Goal: Information Seeking & Learning: Learn about a topic

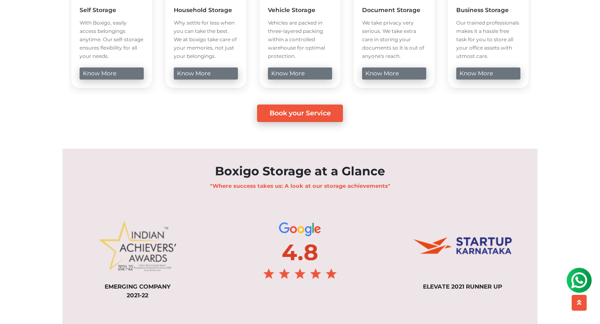
scroll to position [617, 0]
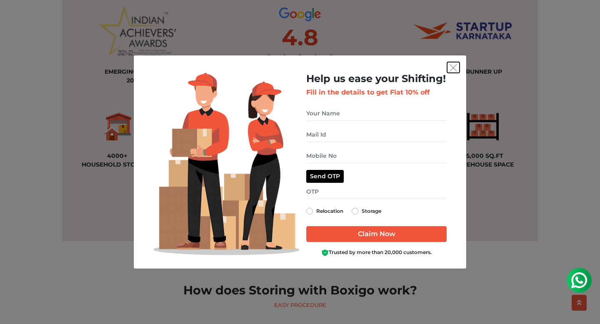
click at [456, 67] on img "get free quote dialog" at bounding box center [454, 68] width 8 height 8
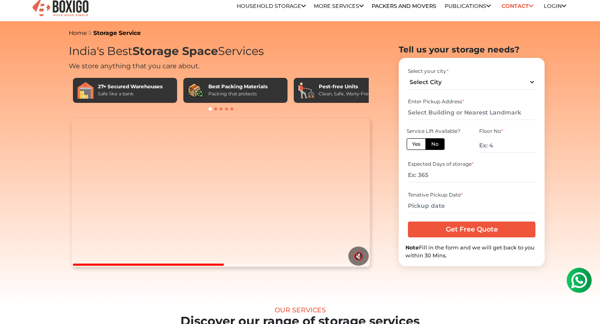
scroll to position [0, 0]
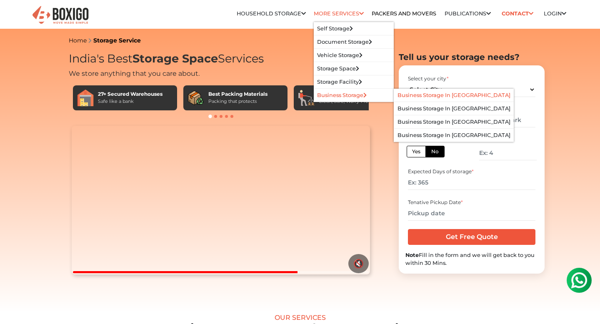
click at [426, 100] on li "Business Storage in [GEOGRAPHIC_DATA]" at bounding box center [454, 95] width 120 height 13
click at [432, 98] on link "Business Storage in [GEOGRAPHIC_DATA]" at bounding box center [454, 95] width 113 height 6
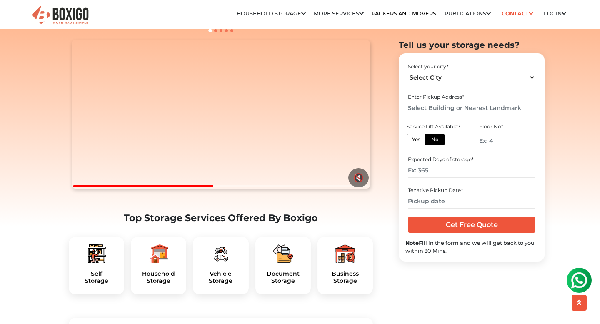
scroll to position [118, 0]
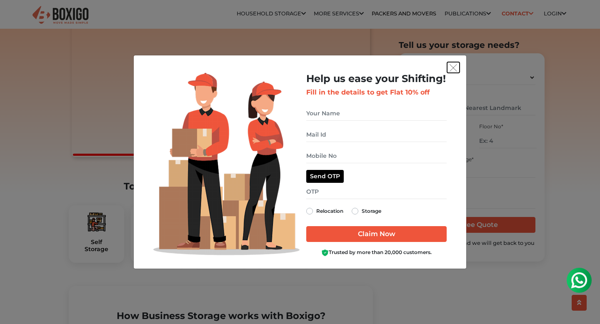
click at [451, 72] on button "get free quote dialog" at bounding box center [453, 67] width 13 height 11
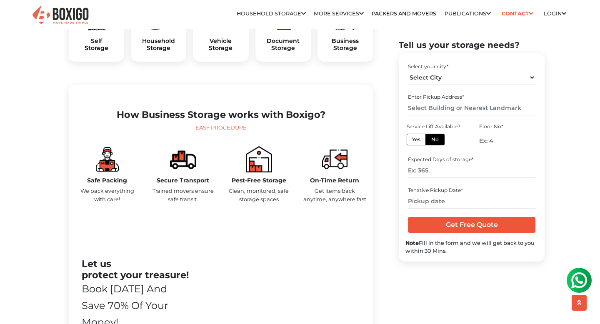
scroll to position [378, 0]
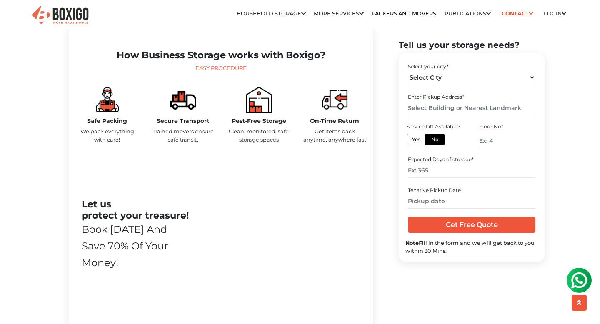
click at [108, 143] on p "We pack everything with care!" at bounding box center [106, 136] width 63 height 16
click at [143, 145] on div "Safe Packing We pack everything with care!" at bounding box center [107, 119] width 76 height 64
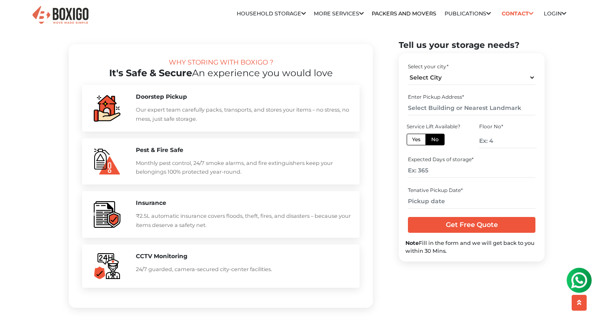
scroll to position [791, 0]
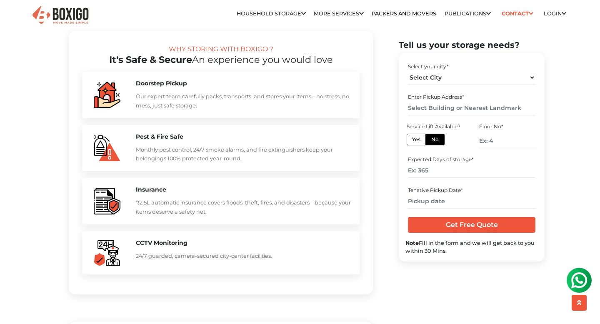
click at [160, 110] on p "Our expert team carefully packs, transports, and stores your items – no stress,…" at bounding box center [243, 101] width 215 height 18
click at [163, 163] on p "Monthly pest control, 24/7 smoke alarms, and fire extinguishers keep your belon…" at bounding box center [243, 154] width 215 height 18
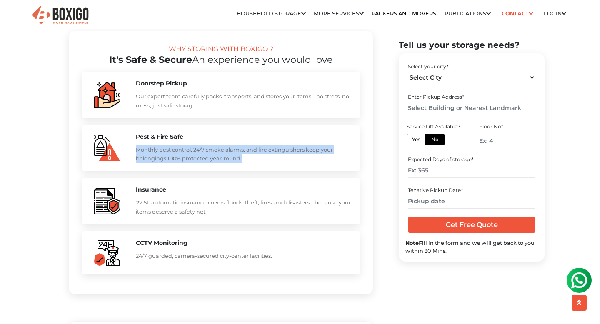
click at [171, 216] on p "₹2.5L automatic insurance covers floods, theft, fires, and disasters – because …" at bounding box center [243, 207] width 215 height 18
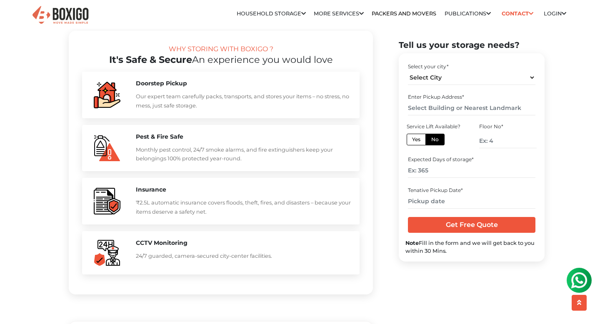
click at [171, 216] on p "₹2.5L automatic insurance covers floods, theft, fires, and disasters – because …" at bounding box center [243, 207] width 215 height 18
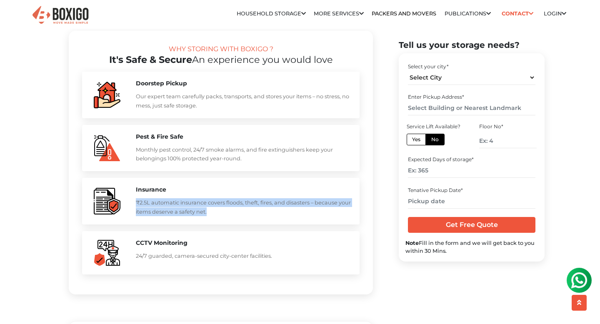
click at [178, 225] on div "Insurance ₹2.5L automatic insurance covers floods, theft, fires, and disasters …" at bounding box center [221, 201] width 278 height 47
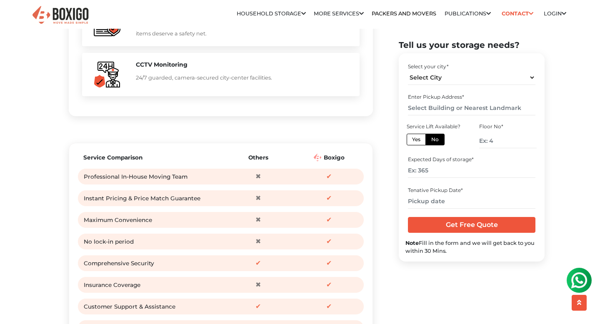
scroll to position [1032, 0]
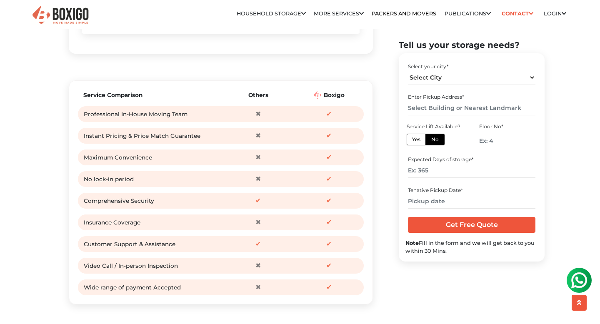
click at [177, 164] on div "Maximum Convenience" at bounding box center [152, 157] width 137 height 13
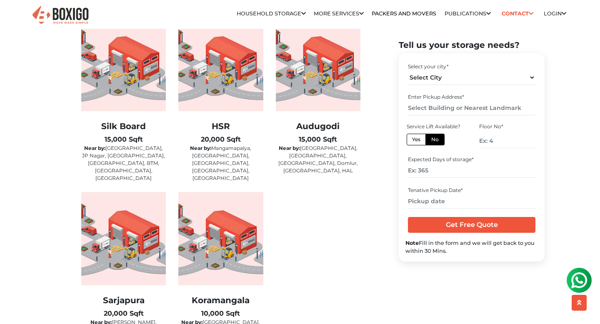
scroll to position [1378, 0]
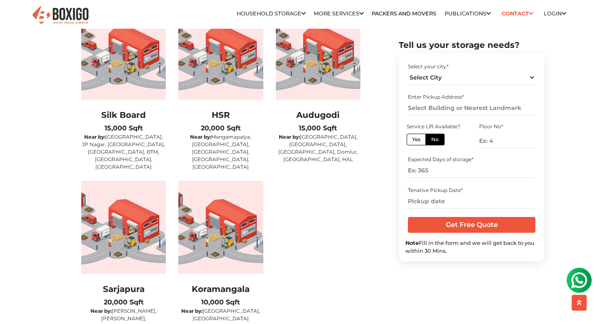
click at [120, 132] on b "15,000 Sqft" at bounding box center [124, 128] width 38 height 8
click at [146, 153] on p "Near by: Jayanagar, JP Nagar, Banashankri, Bannerghatta, BTM, Madiwala, Electro…" at bounding box center [123, 152] width 85 height 38
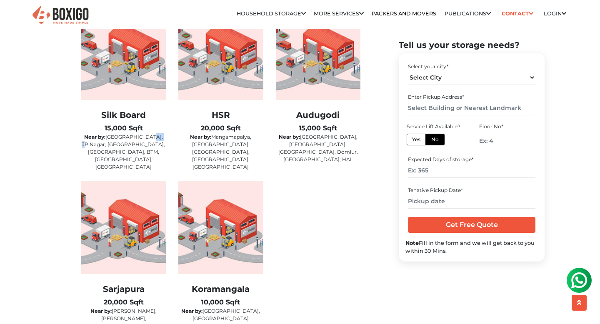
click at [245, 127] on div "HSR 20,000 Sqft Near by: Mangamapalya, Hosapalya, Teachers Colony, Harlur, Kora…" at bounding box center [220, 89] width 85 height 164
click at [329, 120] on h2 "Audugodi" at bounding box center [318, 115] width 85 height 10
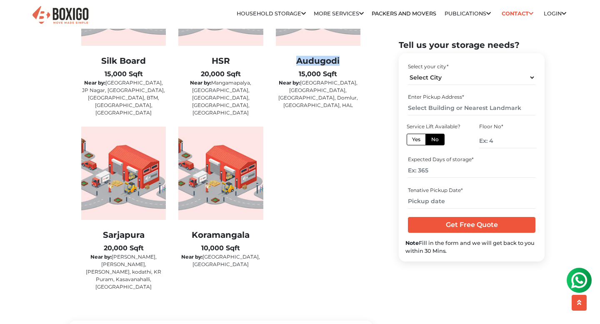
scroll to position [1471, 0]
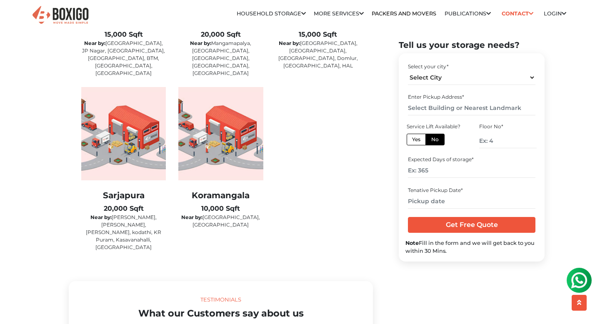
click at [187, 234] on div "Koramangala 10,000 Sqft Near by: Murgesh pallya, MG Road, Indiranagar, Ulsoor, …" at bounding box center [220, 174] width 97 height 174
click at [141, 234] on p "Near by: Whitefield, Hoodi, Marthali, kodathi, KR Puram, Kasavanahalli, Belland…" at bounding box center [123, 233] width 85 height 38
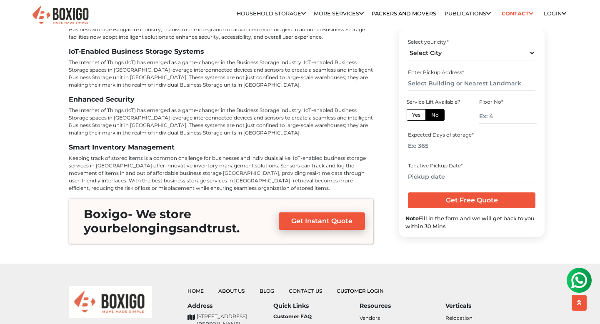
scroll to position [3097, 0]
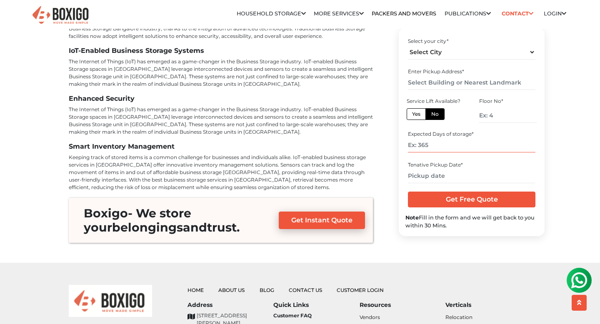
click at [473, 138] on input "number" at bounding box center [471, 145] width 127 height 15
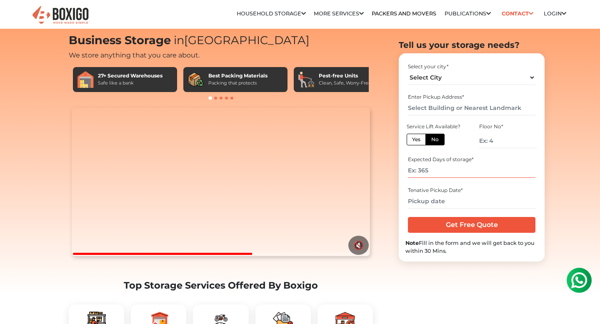
scroll to position [0, 0]
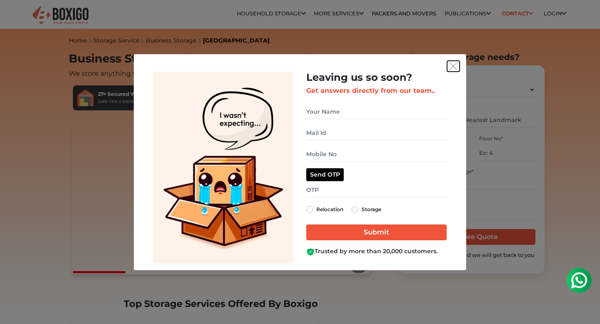
click at [450, 65] on img "get free quote dialog" at bounding box center [454, 67] width 8 height 8
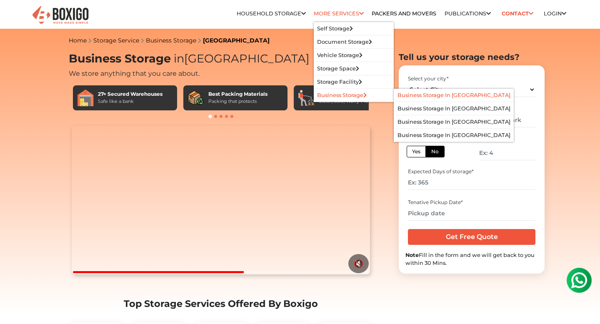
click at [436, 98] on link "Business Storage in [GEOGRAPHIC_DATA]" at bounding box center [454, 95] width 113 height 6
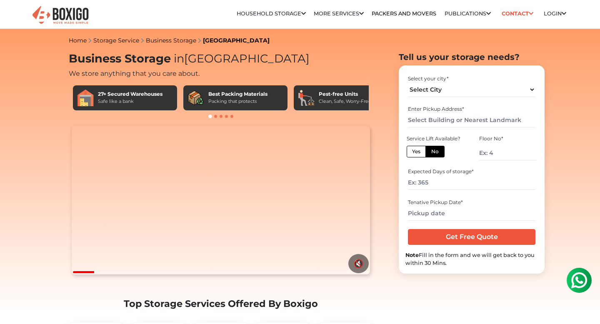
scroll to position [199, 0]
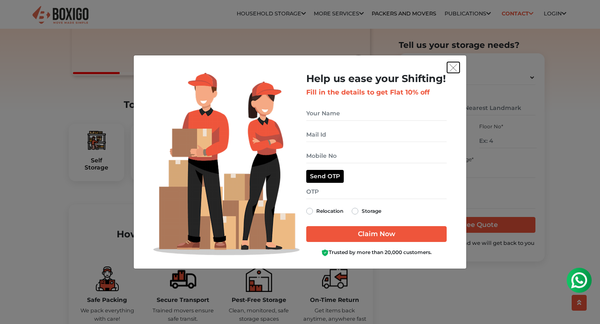
click at [453, 68] on img "get free quote dialog" at bounding box center [454, 68] width 8 height 8
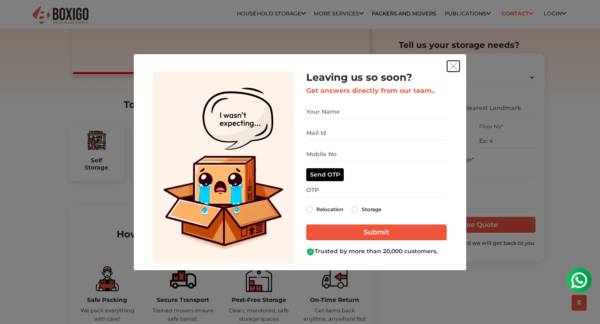
click at [451, 61] on button "get free quote dialog" at bounding box center [453, 66] width 13 height 11
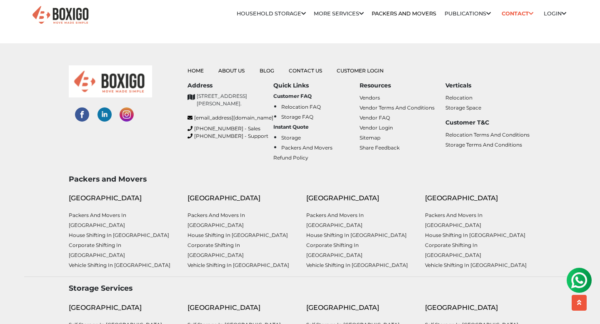
scroll to position [3312, 0]
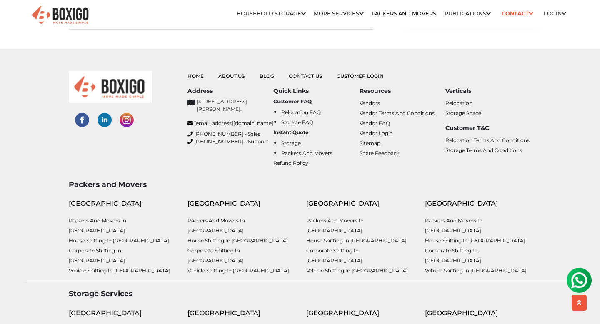
click at [577, 273] on img at bounding box center [579, 280] width 17 height 17
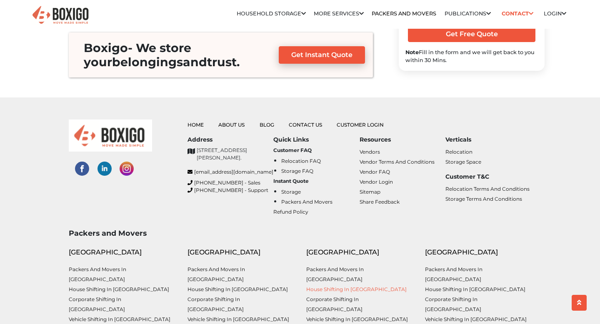
scroll to position [3190, 0]
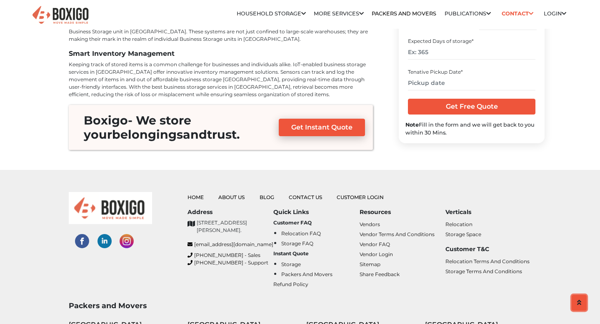
click at [585, 308] on button "scroll up" at bounding box center [579, 303] width 15 height 16
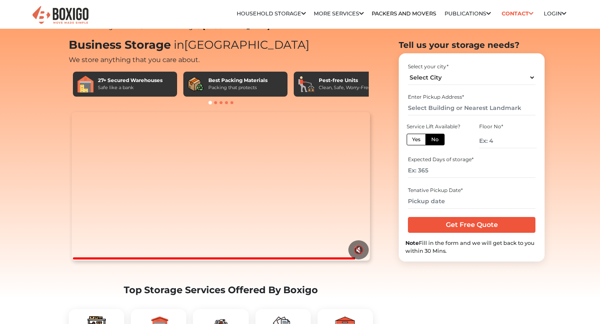
scroll to position [0, 0]
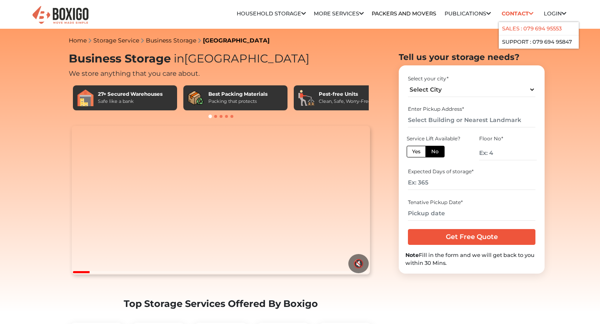
click at [522, 29] on link "Sales : 079 694 95553" at bounding box center [532, 28] width 60 height 6
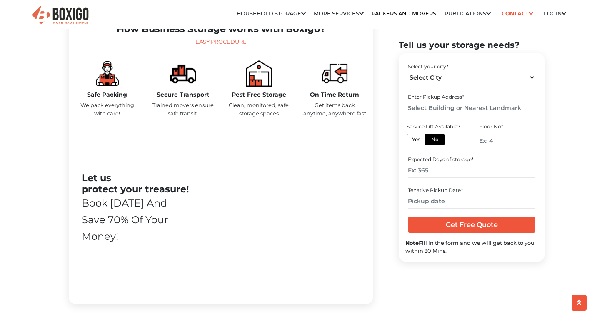
scroll to position [472, 0]
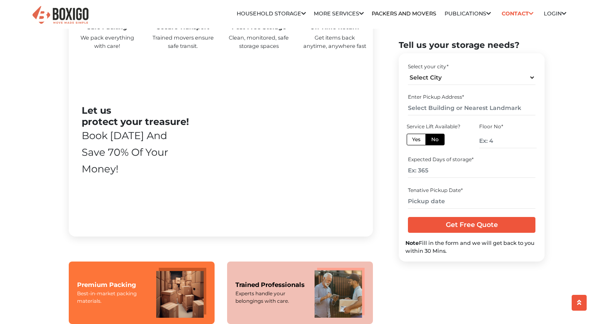
click at [74, 12] on img at bounding box center [60, 15] width 58 height 20
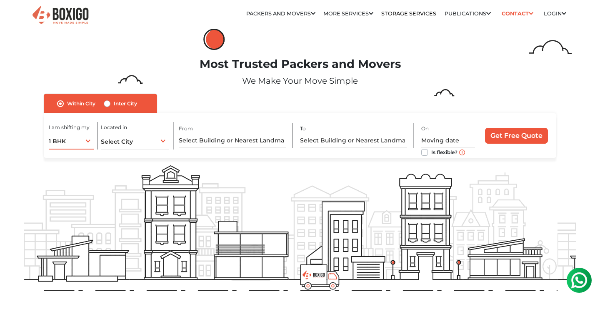
click at [88, 143] on div "1 BHK 1 BHK 2 BHK 3 BHK 3 + BHK FEW ITEMS" at bounding box center [71, 141] width 45 height 18
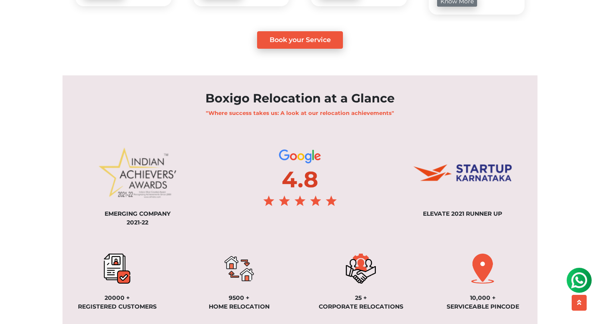
scroll to position [574, 0]
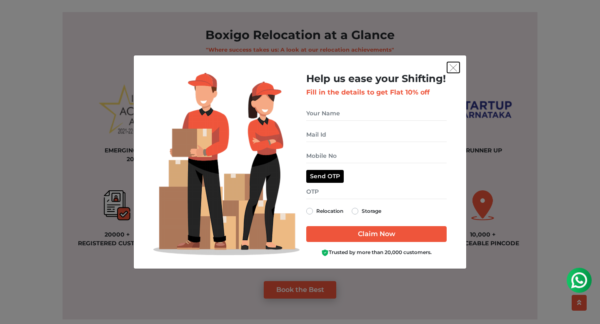
click at [456, 69] on img "get free quote dialog" at bounding box center [454, 68] width 8 height 8
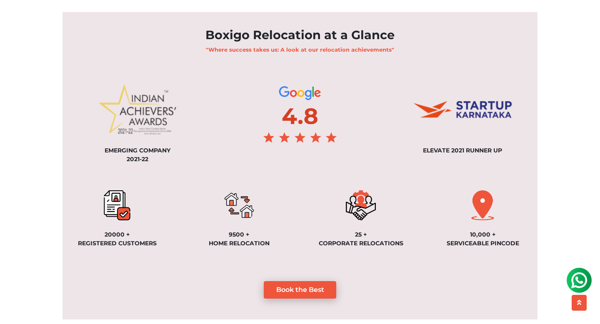
click at [579, 285] on img at bounding box center [579, 280] width 17 height 17
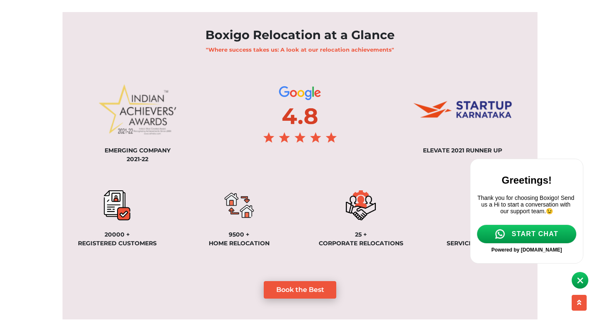
click at [539, 238] on span "START CHAT" at bounding box center [535, 235] width 47 height 8
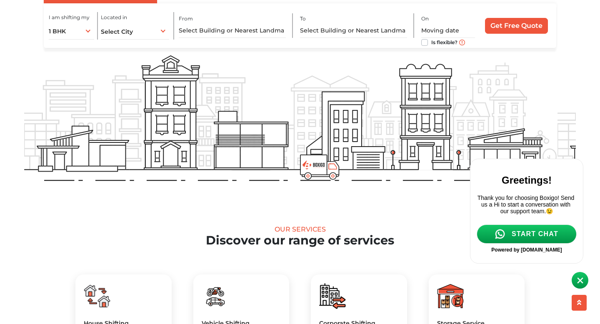
scroll to position [0, 0]
